Goal: Information Seeking & Learning: Understand process/instructions

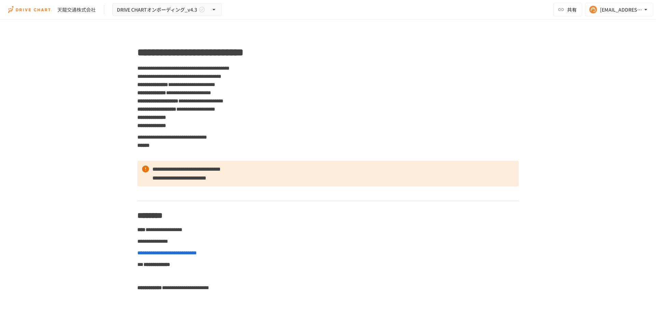
scroll to position [1367, 0]
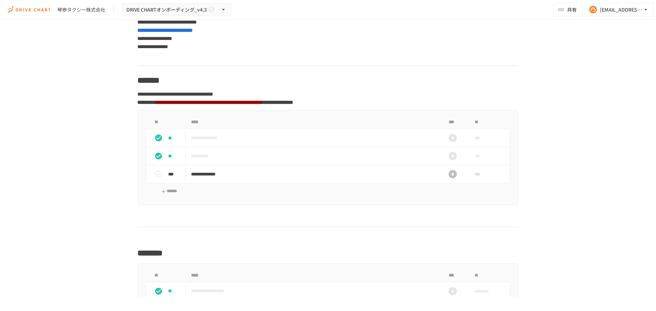
scroll to position [581, 0]
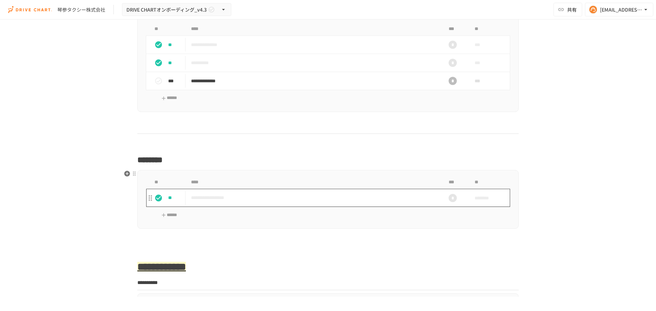
click at [234, 203] on td "**********" at bounding box center [314, 198] width 256 height 18
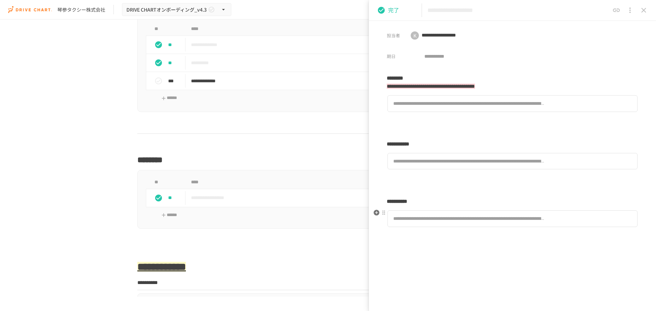
click at [405, 221] on div "**********" at bounding box center [469, 219] width 152 height 8
